Goal: Transaction & Acquisition: Subscribe to service/newsletter

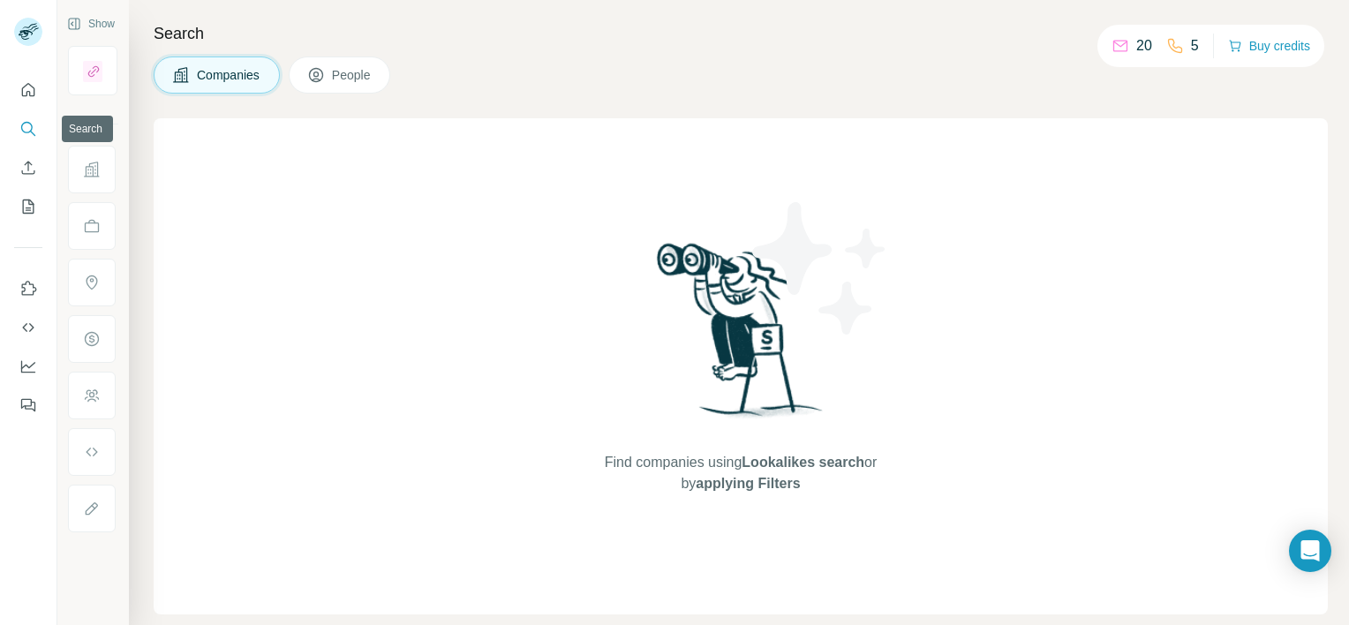
click at [25, 126] on icon "Search" at bounding box center [28, 129] width 18 height 18
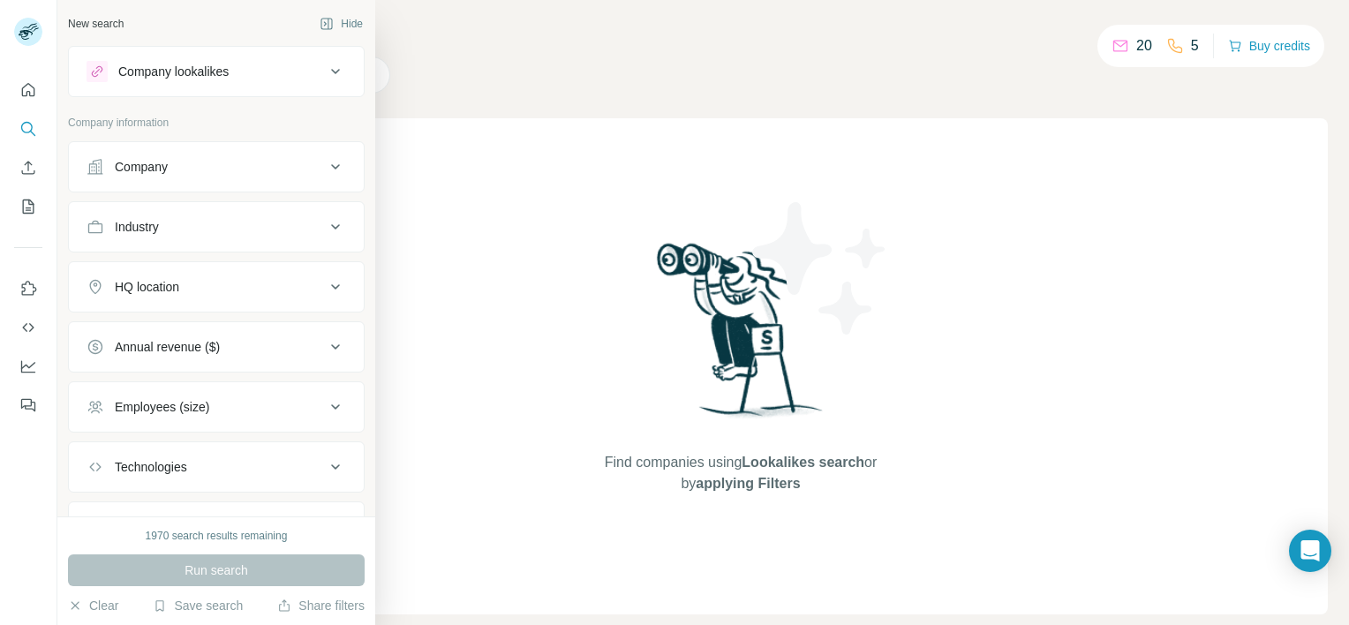
click at [331, 286] on icon at bounding box center [335, 286] width 9 height 5
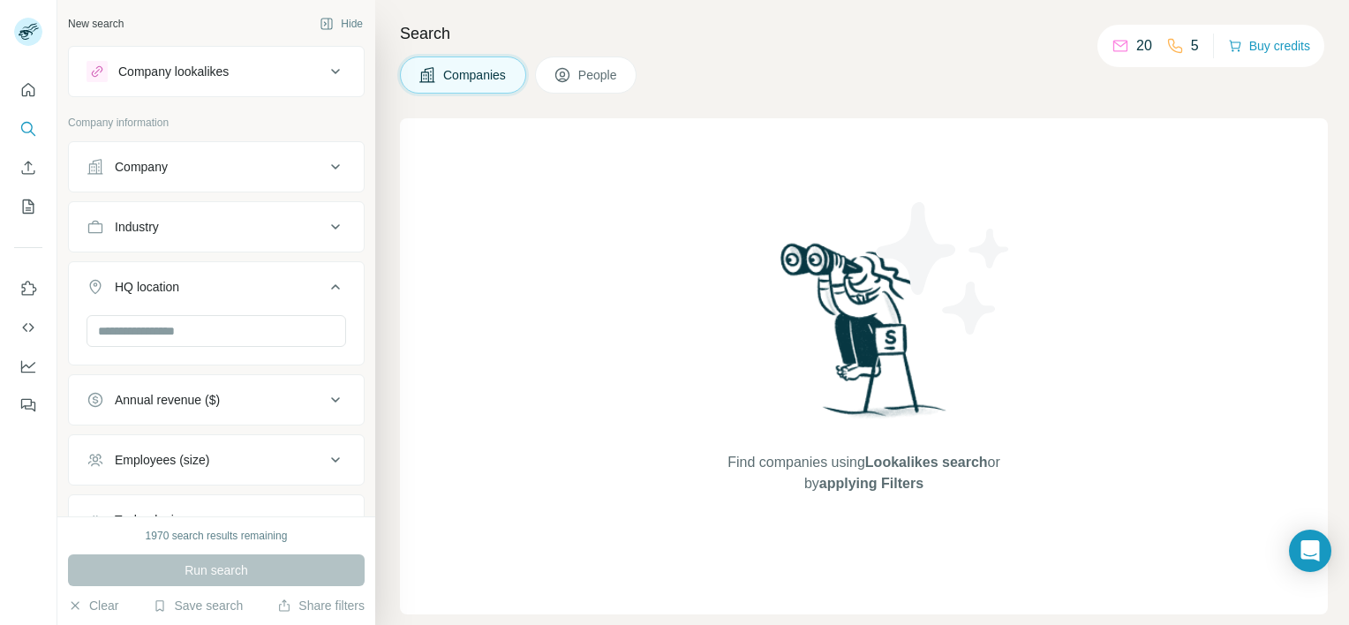
click at [331, 286] on icon at bounding box center [335, 286] width 9 height 5
click at [138, 332] on input "text" at bounding box center [217, 331] width 260 height 32
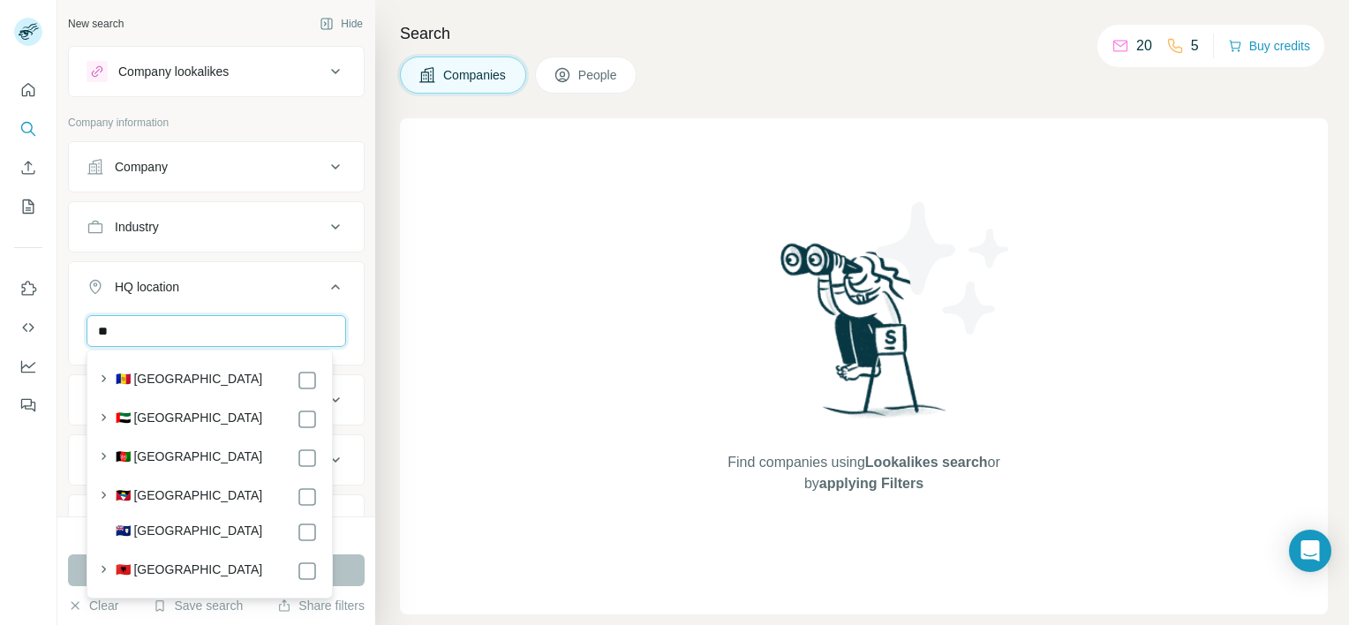
type input "*"
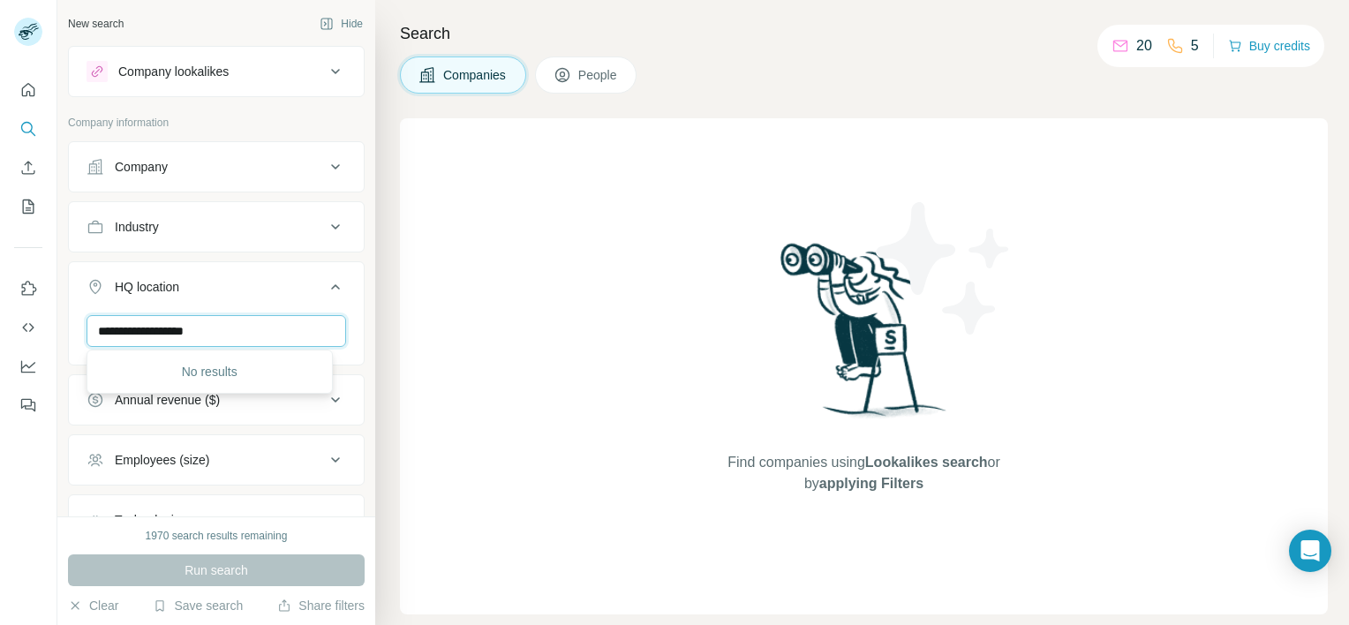
type input "**********"
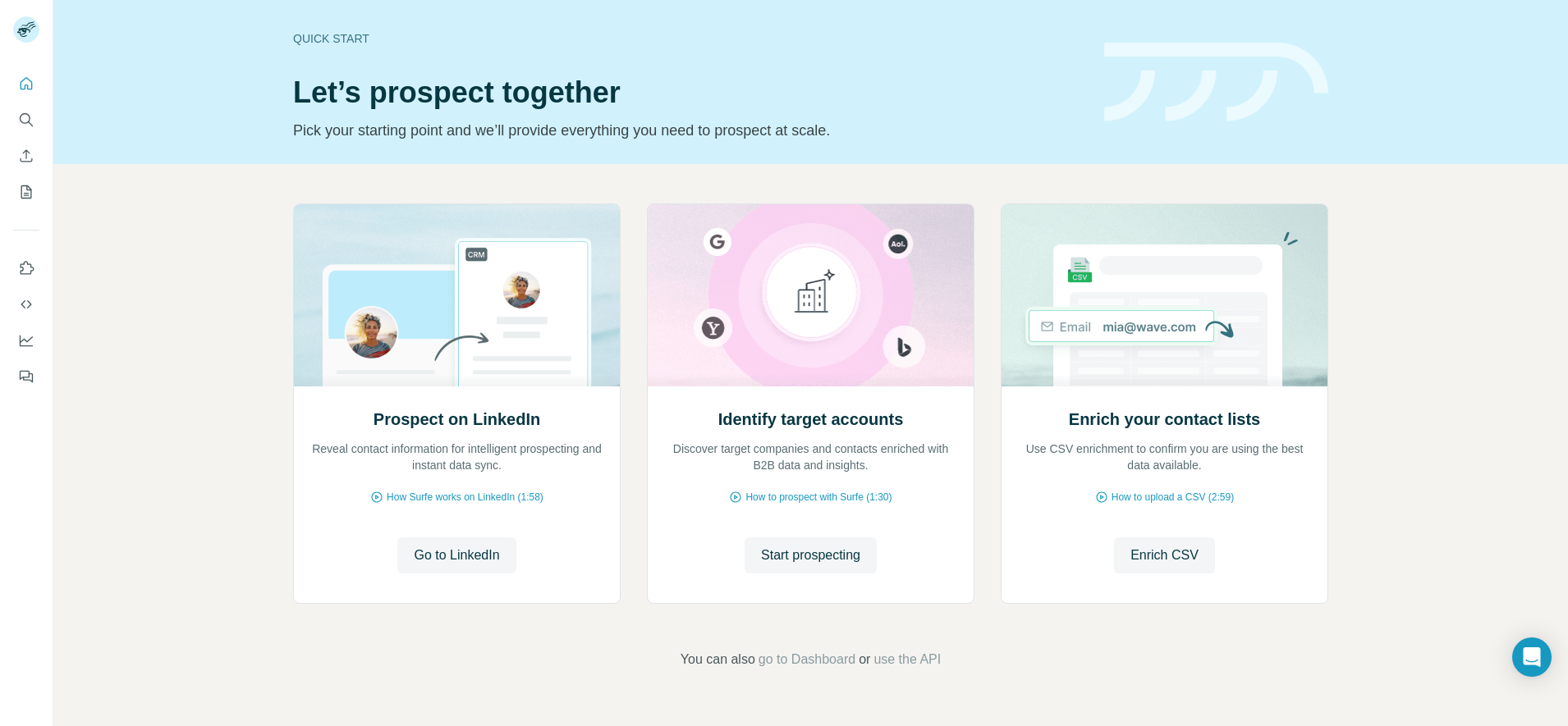
click at [1548, 208] on div "Prospect on LinkedIn Reveal contact information for intelligent prospecting and…" at bounding box center [810, 437] width 1515 height 545
click at [27, 86] on icon "Quick start" at bounding box center [26, 83] width 12 height 12
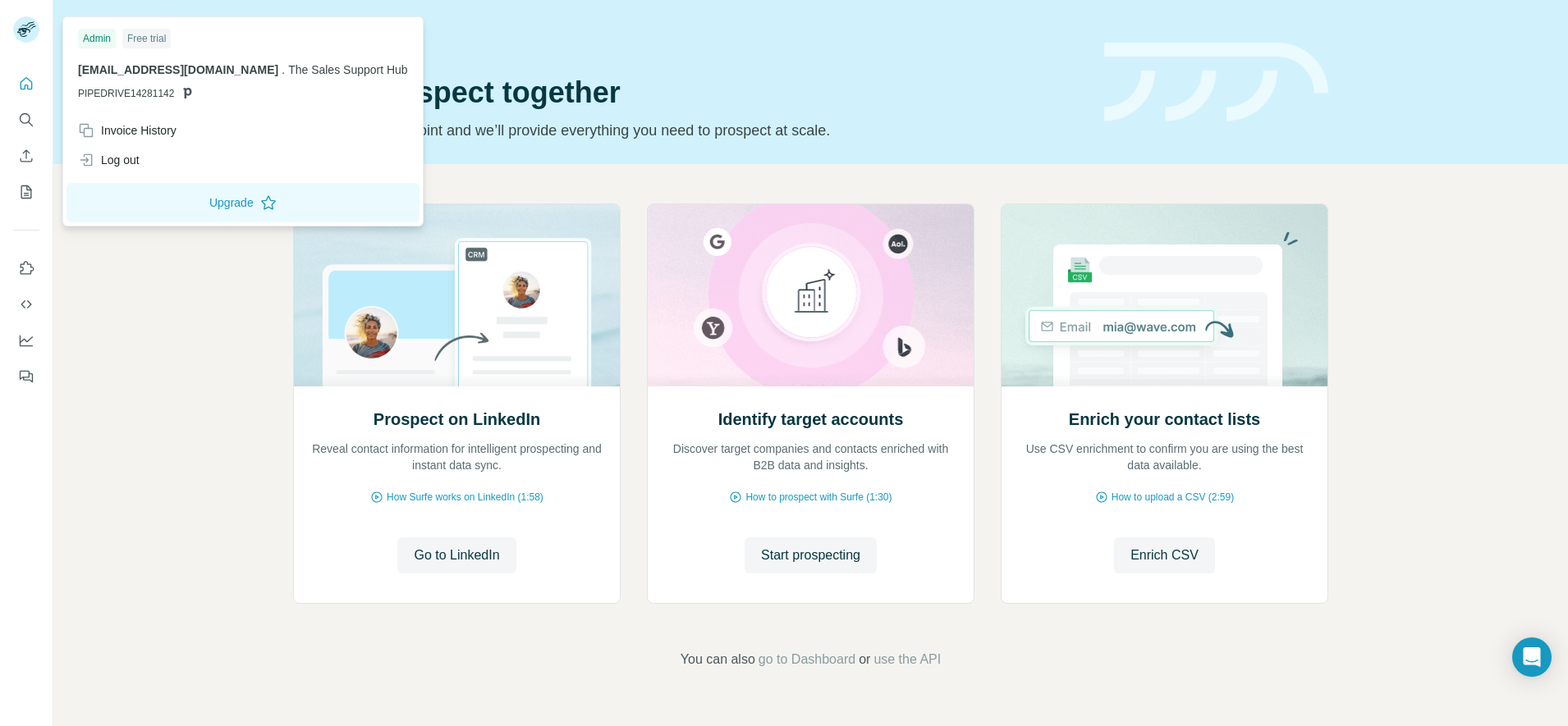
click at [160, 41] on div "Free trial" at bounding box center [147, 38] width 48 height 20
click at [115, 158] on div "Log out" at bounding box center [109, 160] width 61 height 17
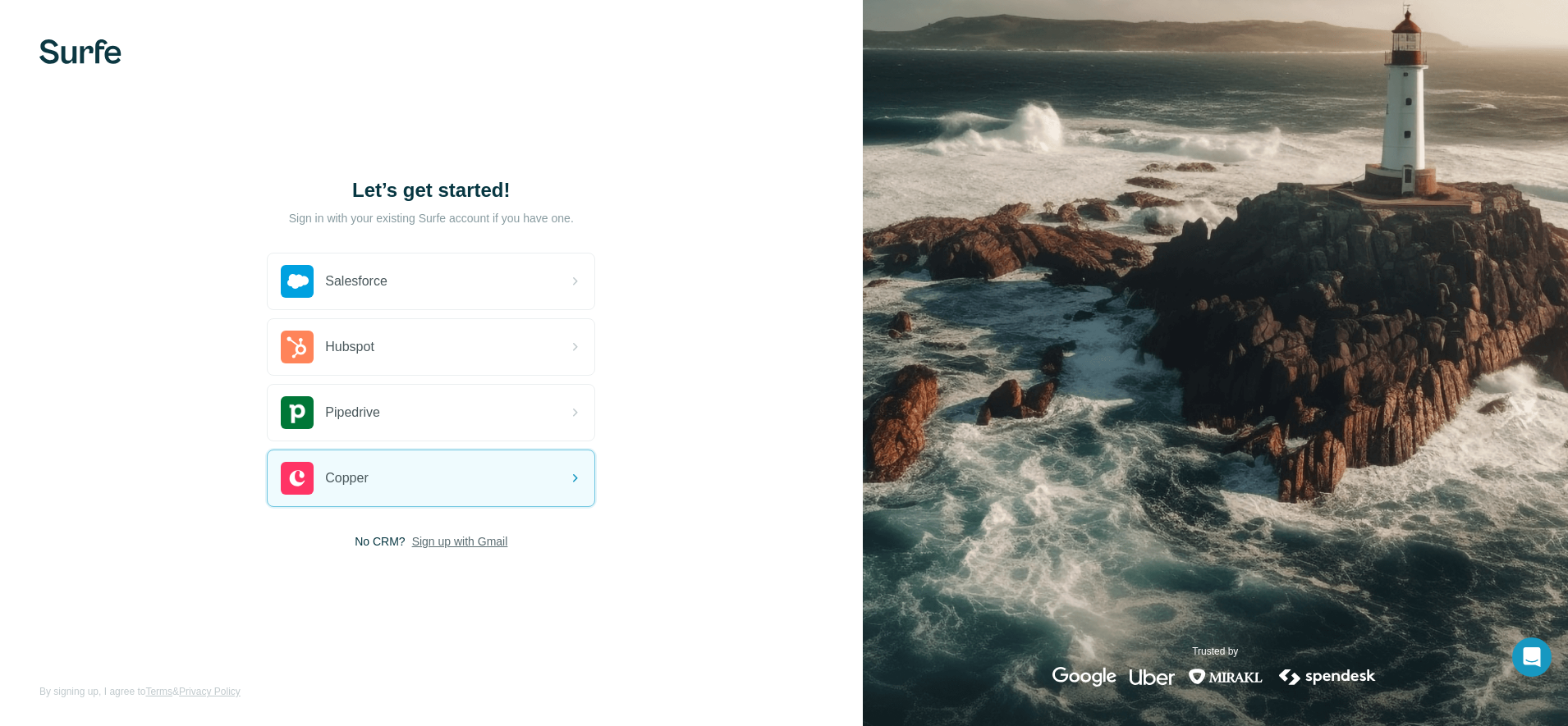
click at [474, 540] on span "Sign up with Gmail" at bounding box center [459, 542] width 96 height 17
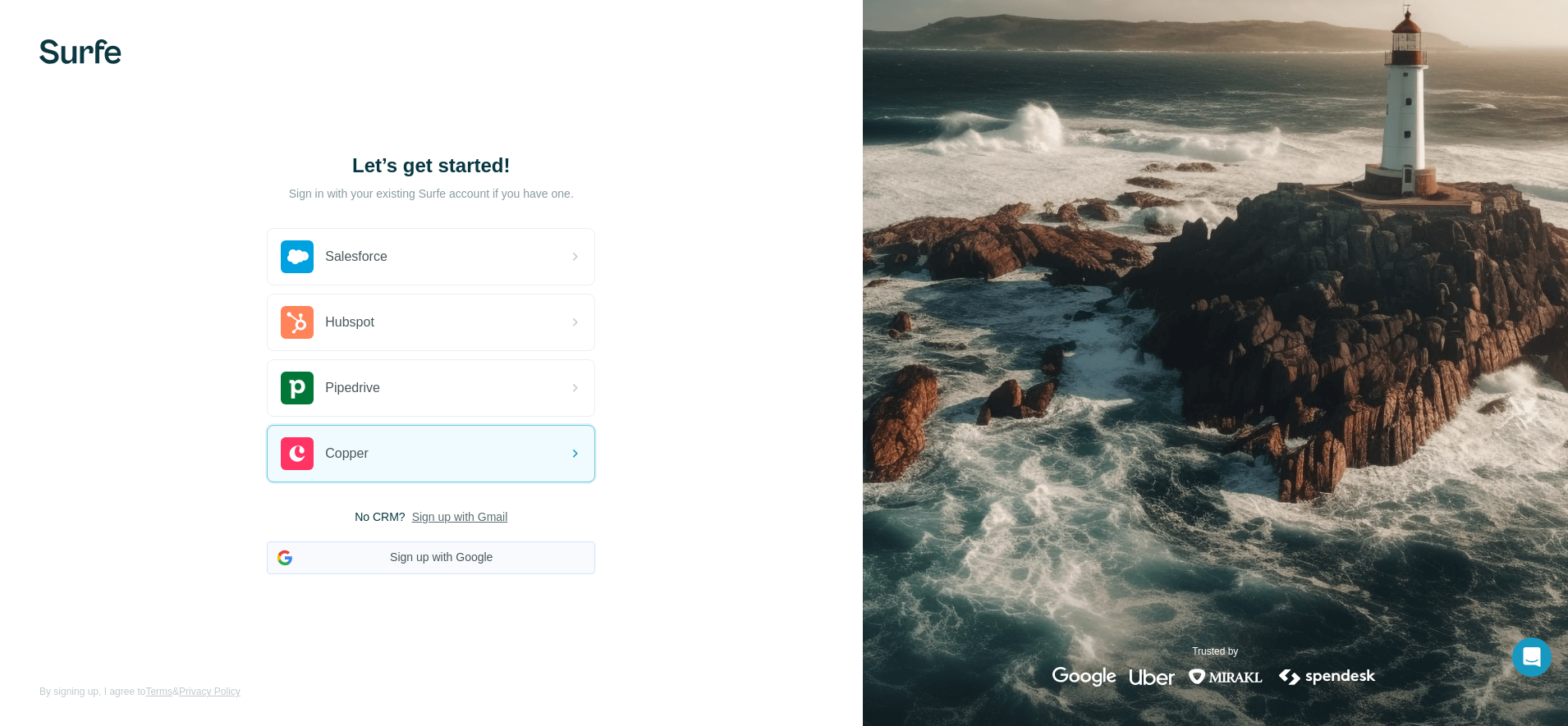
click at [486, 551] on button "Sign up with Google" at bounding box center [431, 558] width 328 height 33
